Goal: Book appointment/travel/reservation

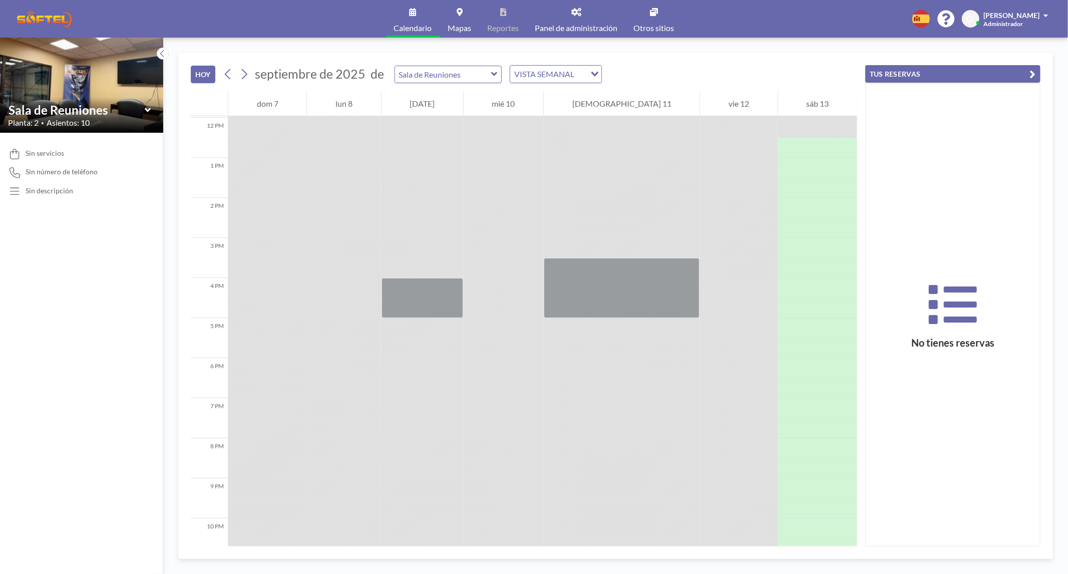
scroll to position [481, 0]
click at [245, 74] on icon at bounding box center [244, 74] width 10 height 15
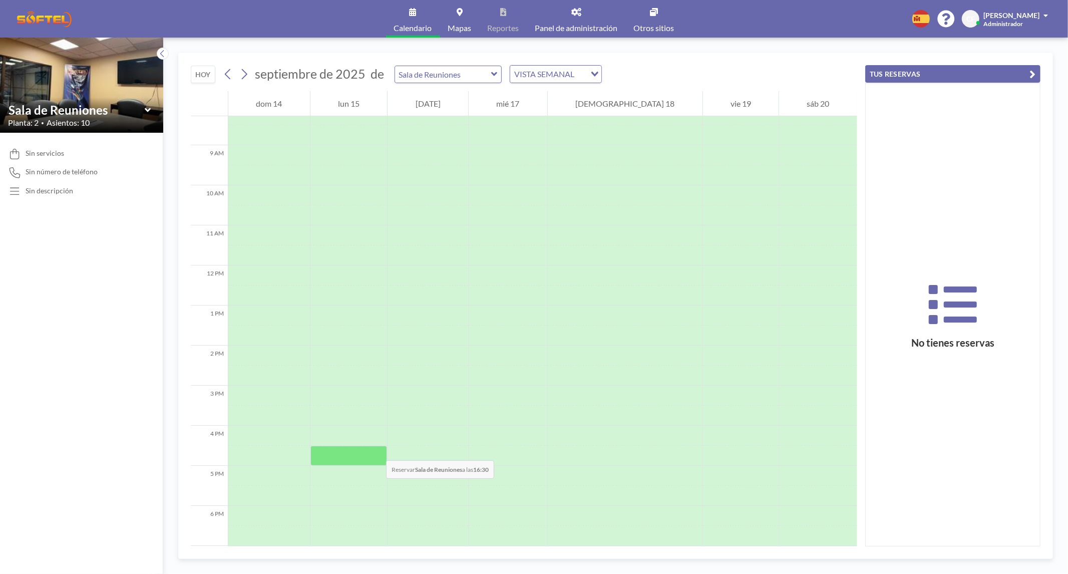
scroll to position [412, 0]
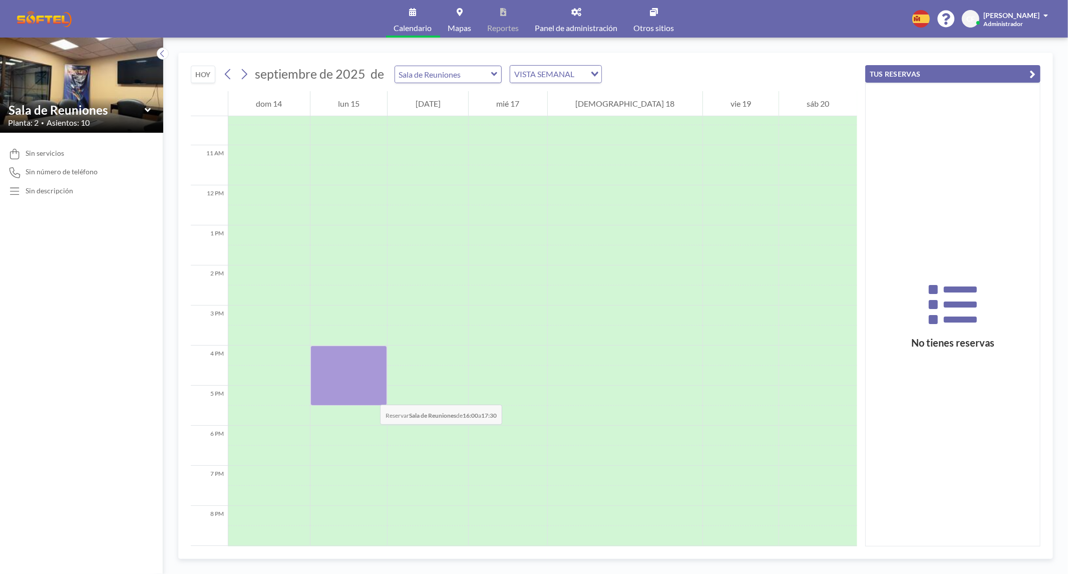
drag, startPoint x: 371, startPoint y: 347, endPoint x: 370, endPoint y: 395, distance: 47.6
click at [370, 395] on div at bounding box center [348, 376] width 77 height 60
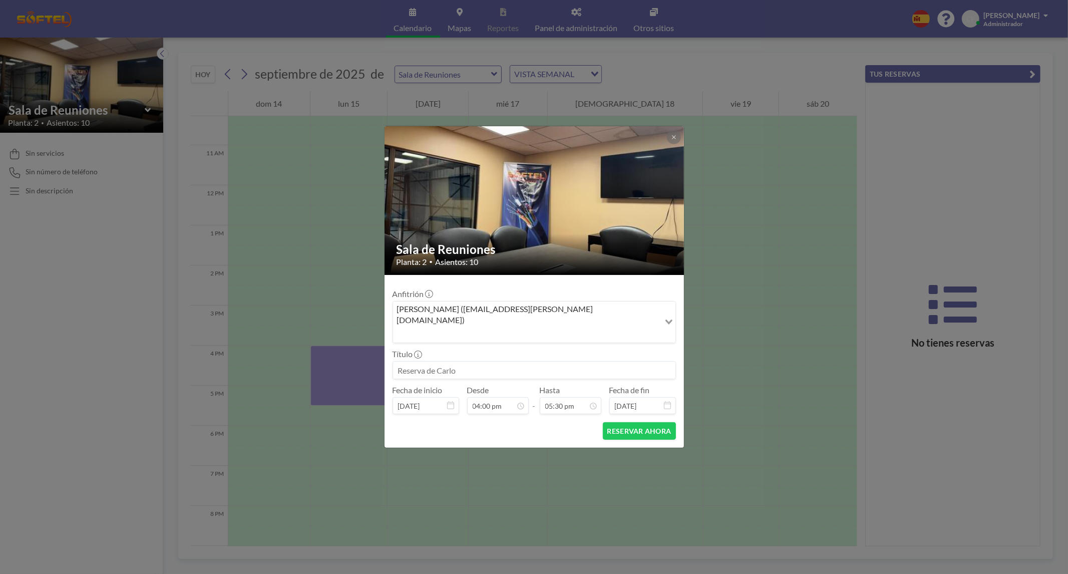
click at [472, 362] on input at bounding box center [534, 370] width 282 height 17
click at [453, 362] on input at bounding box center [534, 370] width 282 height 17
type input "Bot Retiros CLAROVTR"
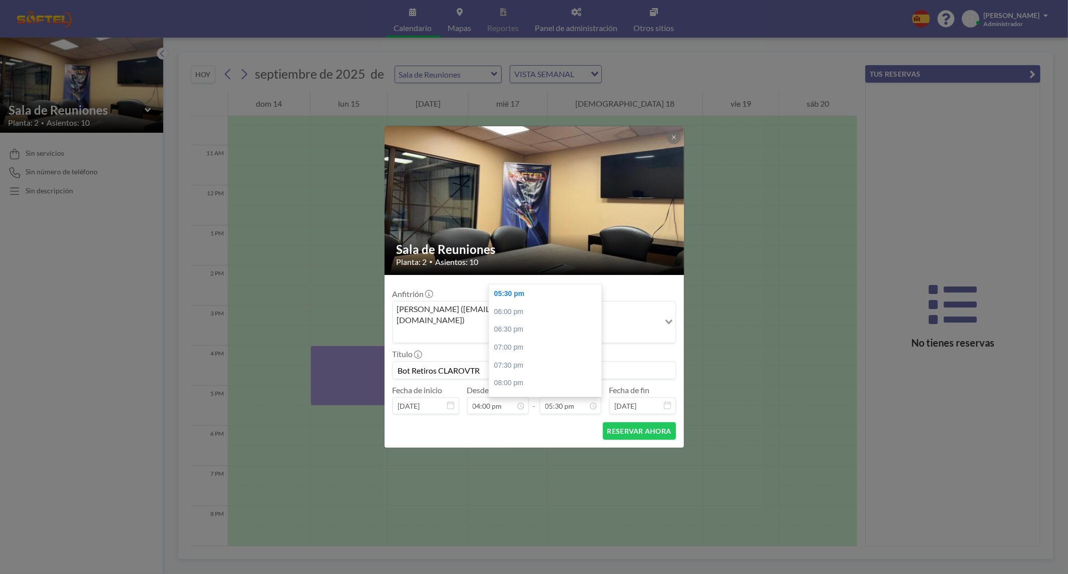
click at [456, 304] on div "Anfitrión [PERSON_NAME] ([EMAIL_ADDRESS][PERSON_NAME][DOMAIN_NAME]) Loading..." at bounding box center [534, 316] width 283 height 55
click at [662, 422] on button "RESERVAR AHORA" at bounding box center [639, 431] width 73 height 18
